Goal: Contribute content

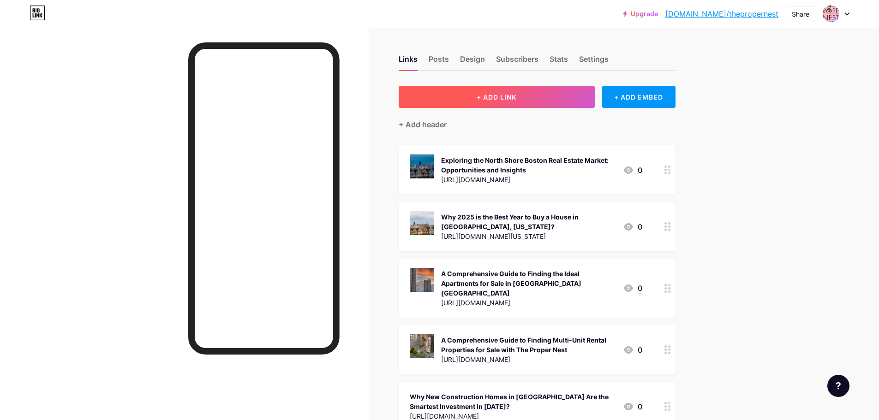
click at [532, 96] on button "+ ADD LINK" at bounding box center [497, 97] width 196 height 22
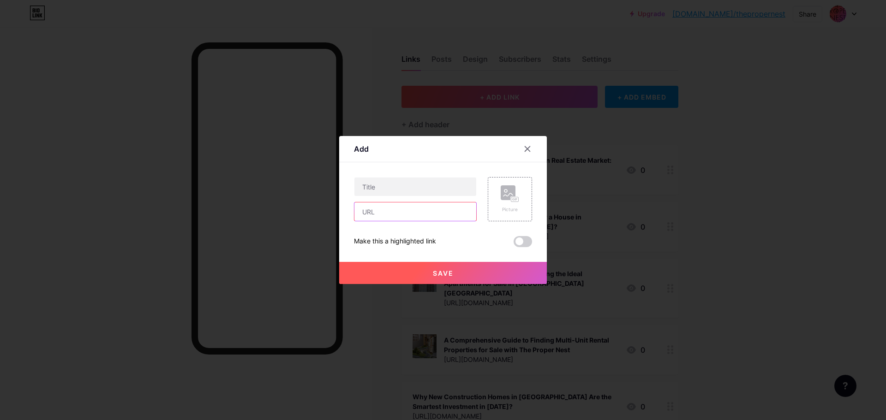
click at [413, 214] on input "text" at bounding box center [415, 212] width 122 height 18
paste input "[URL][DOMAIN_NAME]"
type input "[URL][DOMAIN_NAME]"
drag, startPoint x: 503, startPoint y: 201, endPoint x: 482, endPoint y: 311, distance: 112.4
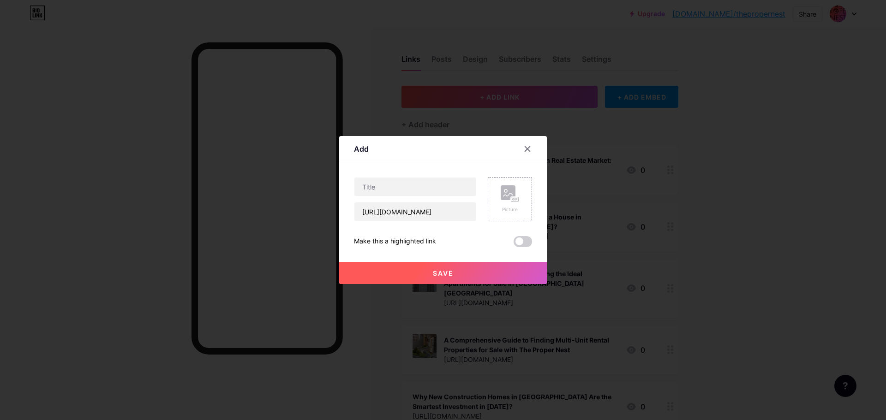
click at [503, 201] on icon at bounding box center [510, 194] width 18 height 17
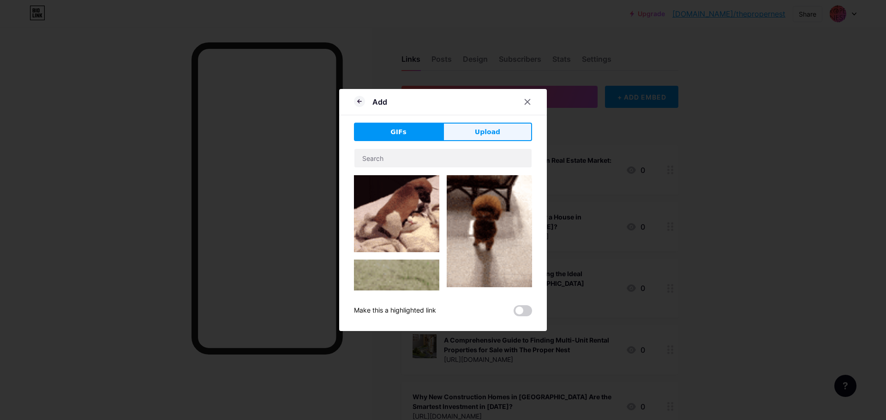
click at [457, 136] on button "Upload" at bounding box center [487, 132] width 89 height 18
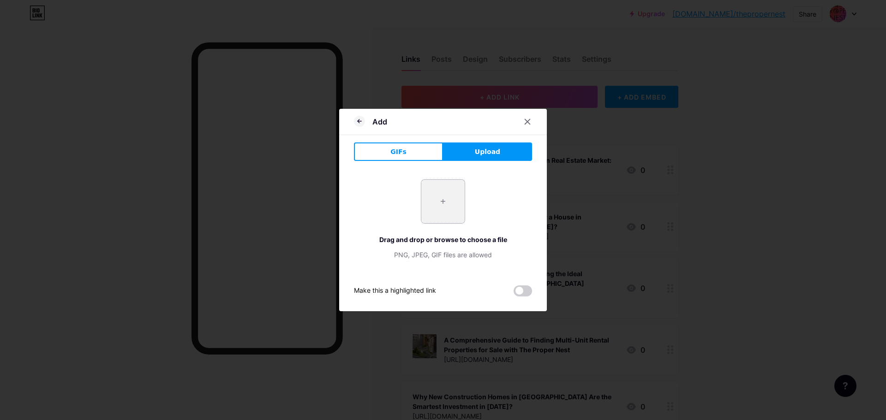
click at [425, 214] on input "file" at bounding box center [442, 201] width 43 height 43
type input "C:\fakepath\selling your home in [GEOGRAPHIC_DATA]jpg"
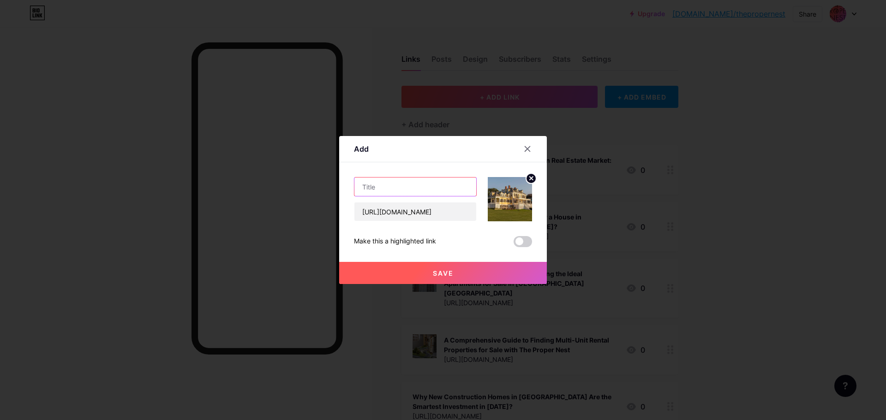
click at [393, 182] on input "text" at bounding box center [415, 187] width 122 height 18
paste input "A Strategic Guide to Selling Your Home in [GEOGRAPHIC_DATA]"
type input "A Strategic Guide to Selling Your Home in [GEOGRAPHIC_DATA]"
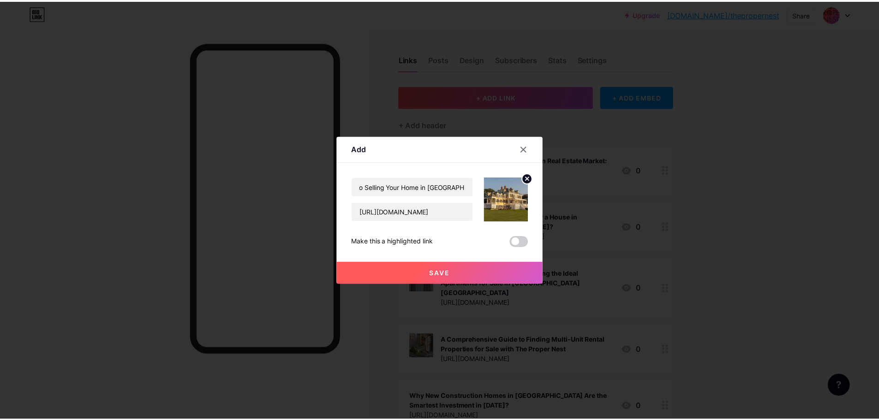
scroll to position [0, 0]
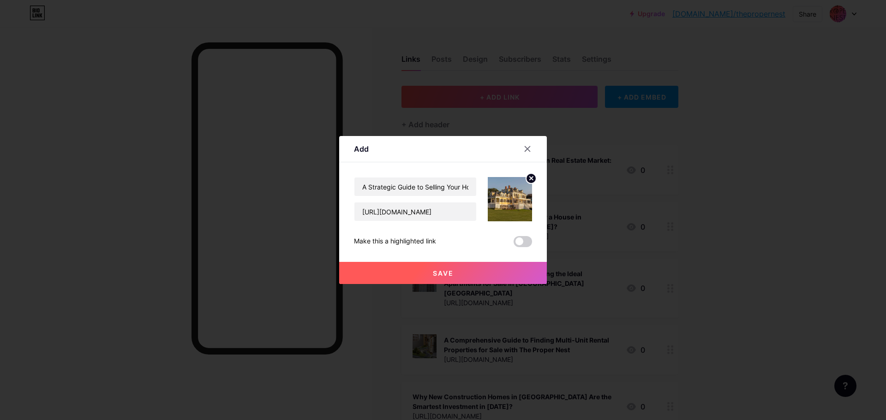
click at [398, 262] on div "Save" at bounding box center [443, 265] width 208 height 37
click at [401, 276] on button "Save" at bounding box center [443, 273] width 208 height 22
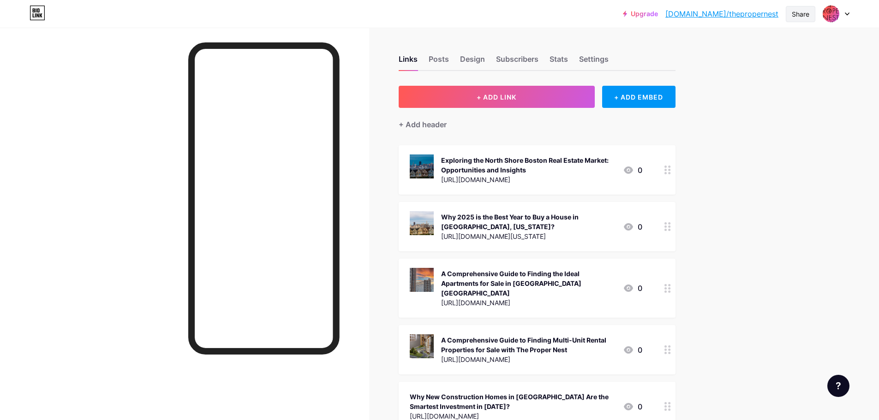
click at [803, 18] on div "Share" at bounding box center [801, 14] width 18 height 10
click at [726, 47] on div "Copy link" at bounding box center [724, 47] width 34 height 11
